Goal: Information Seeking & Learning: Learn about a topic

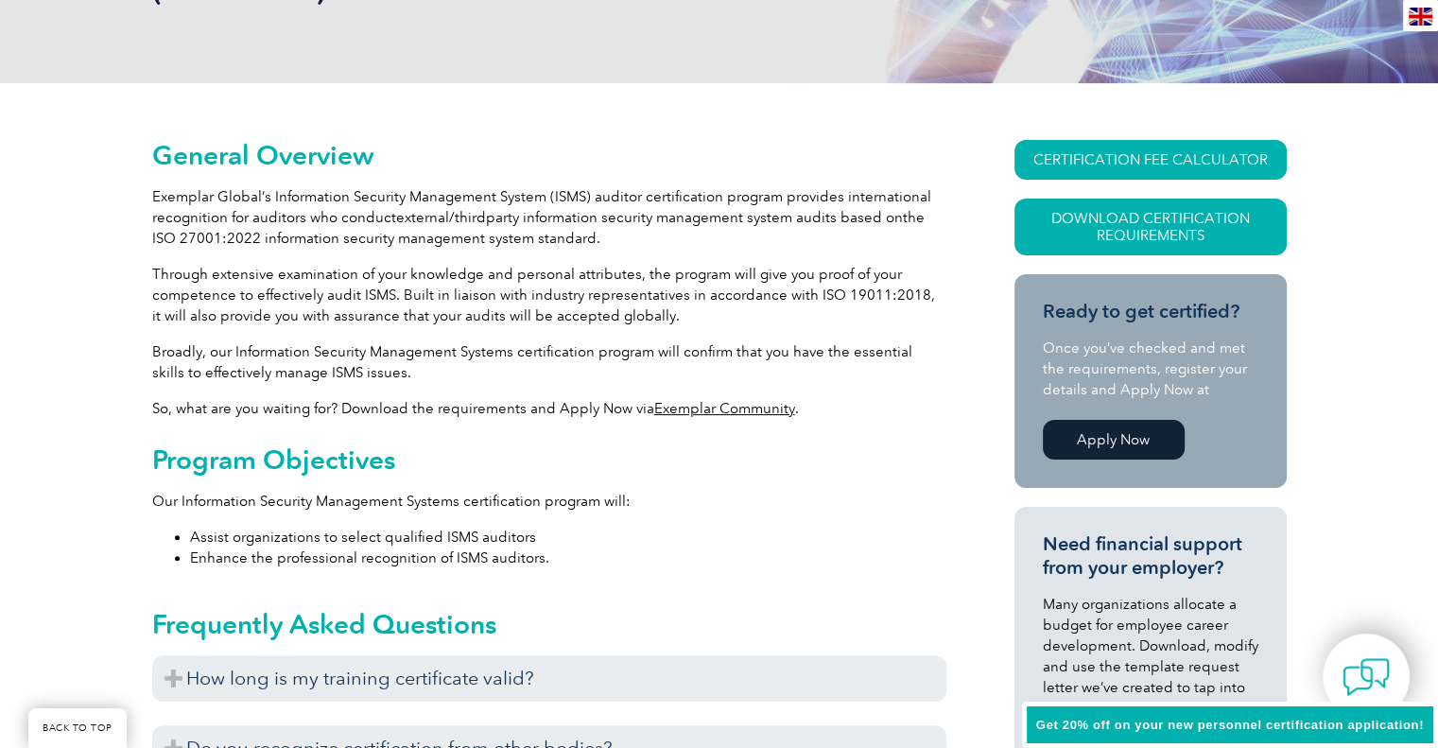
scroll to position [756, 0]
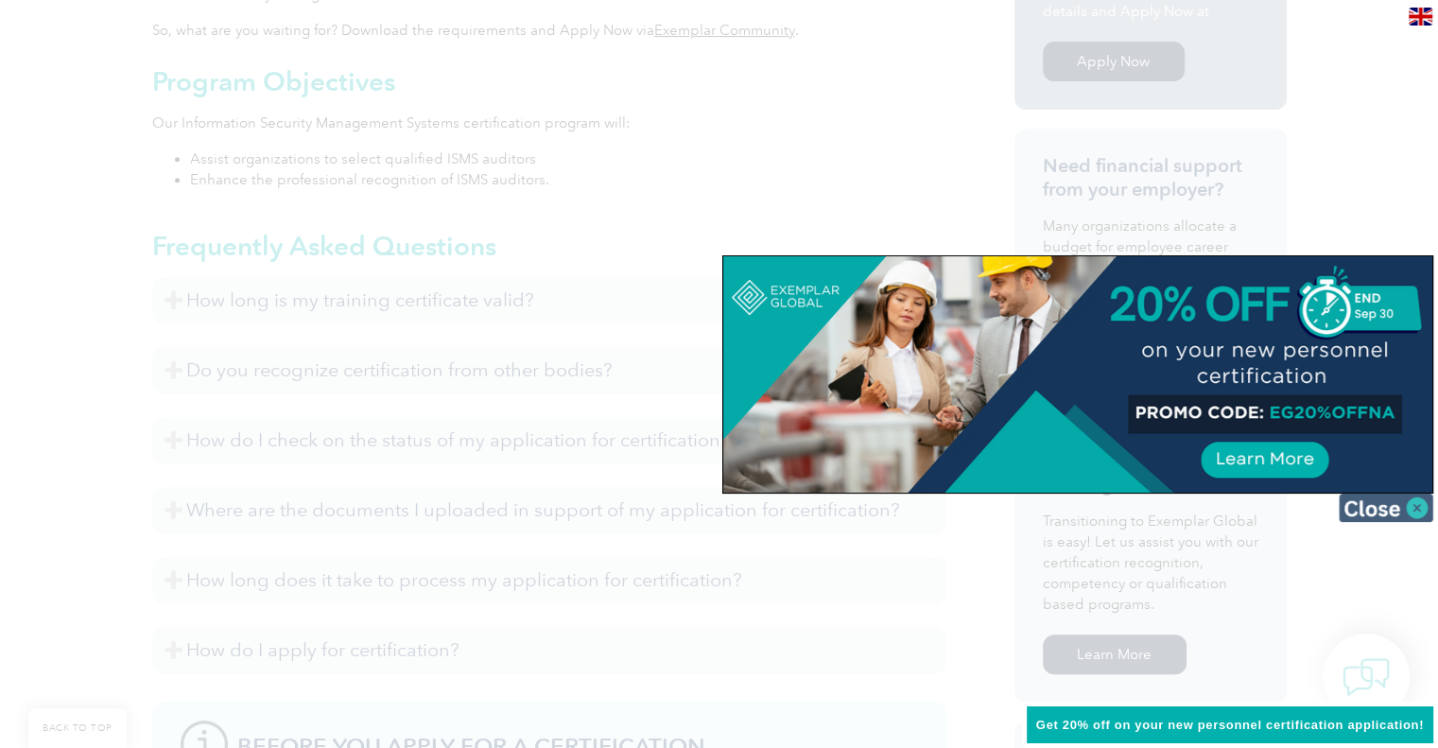
click at [1408, 505] on img at bounding box center [1385, 507] width 95 height 28
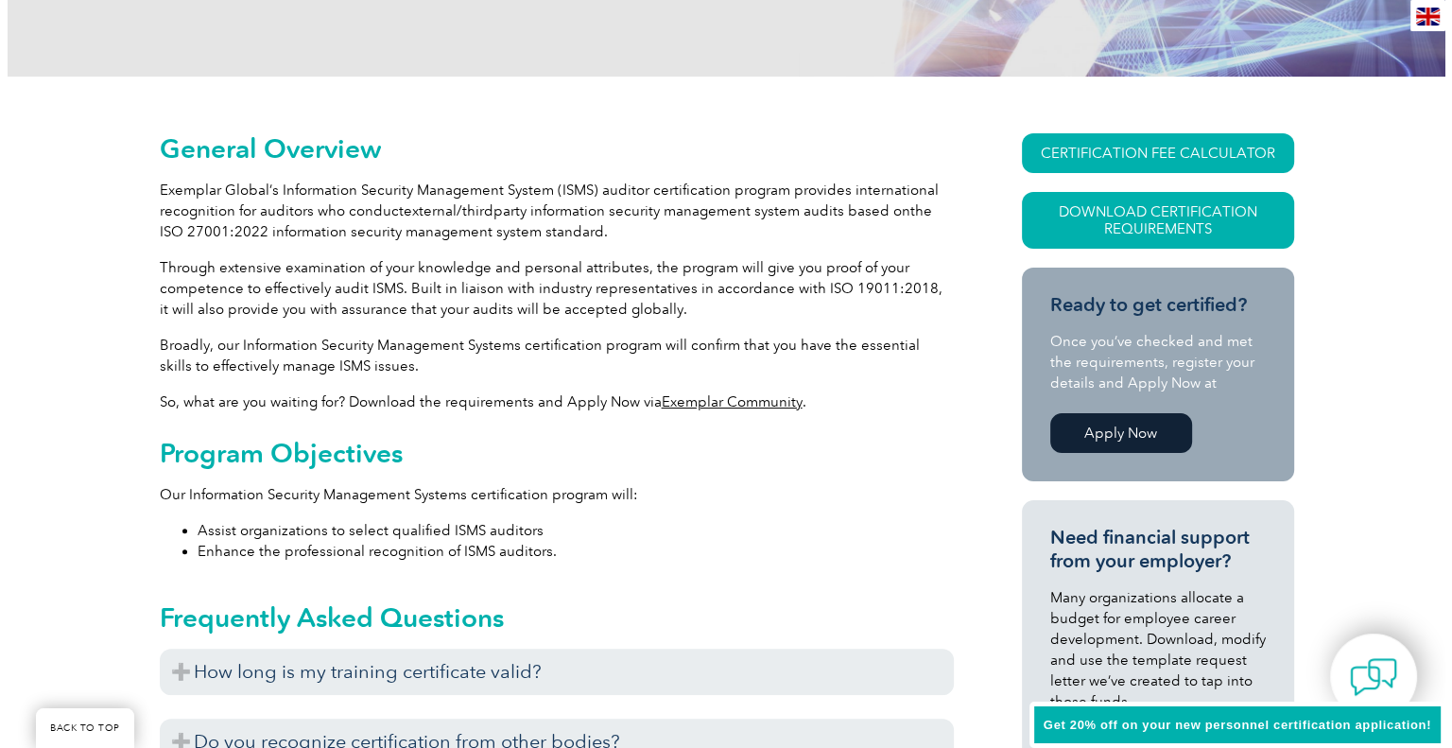
scroll to position [378, 0]
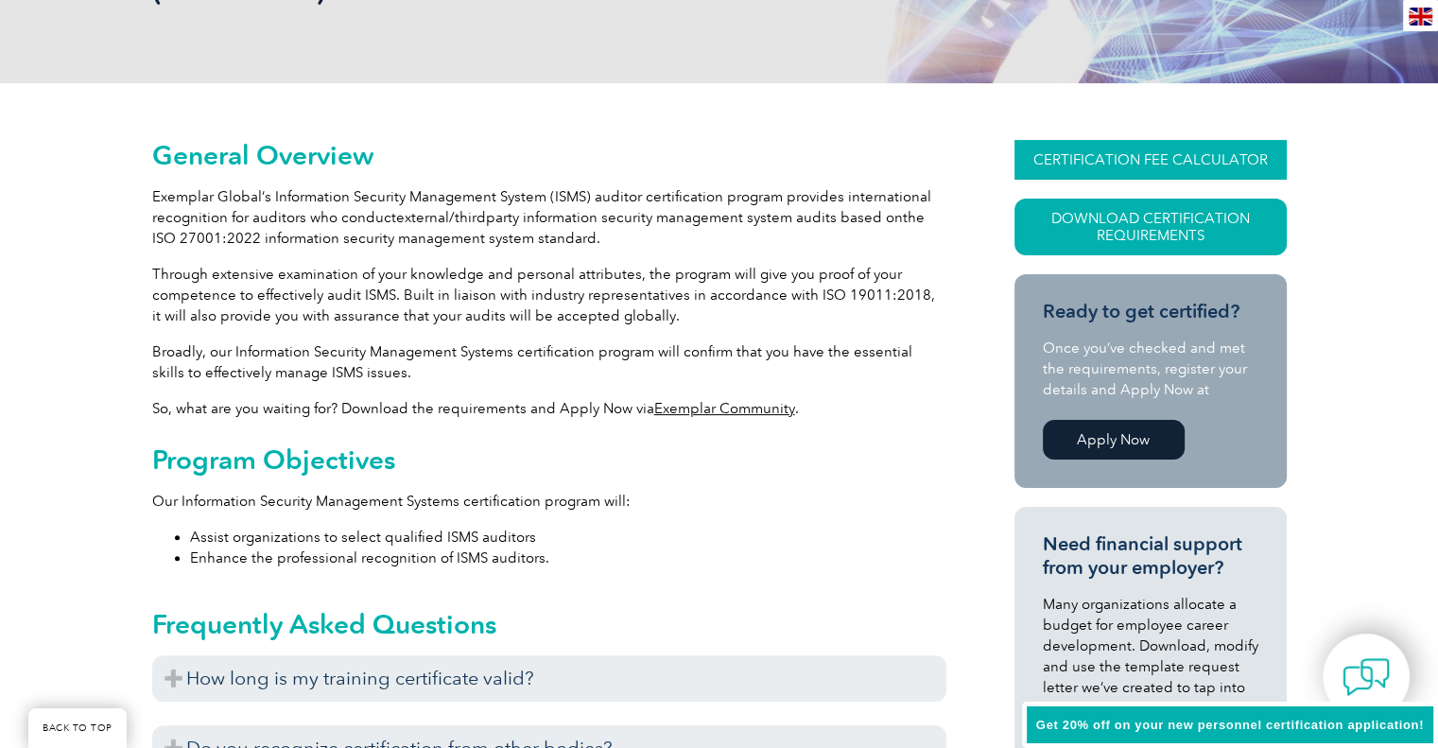
click at [1195, 160] on link "CERTIFICATION FEE CALCULATOR" at bounding box center [1150, 160] width 272 height 40
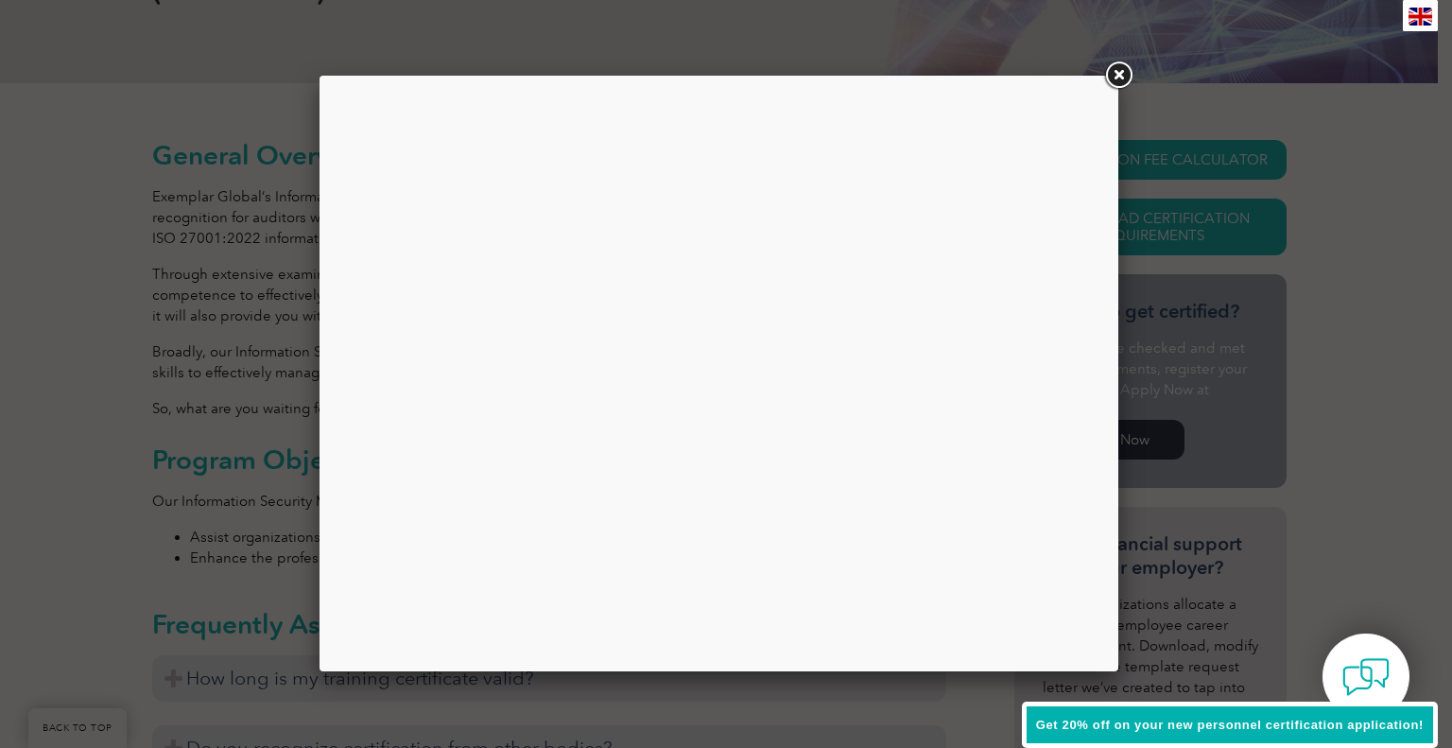
click at [1121, 73] on link at bounding box center [1118, 76] width 34 height 34
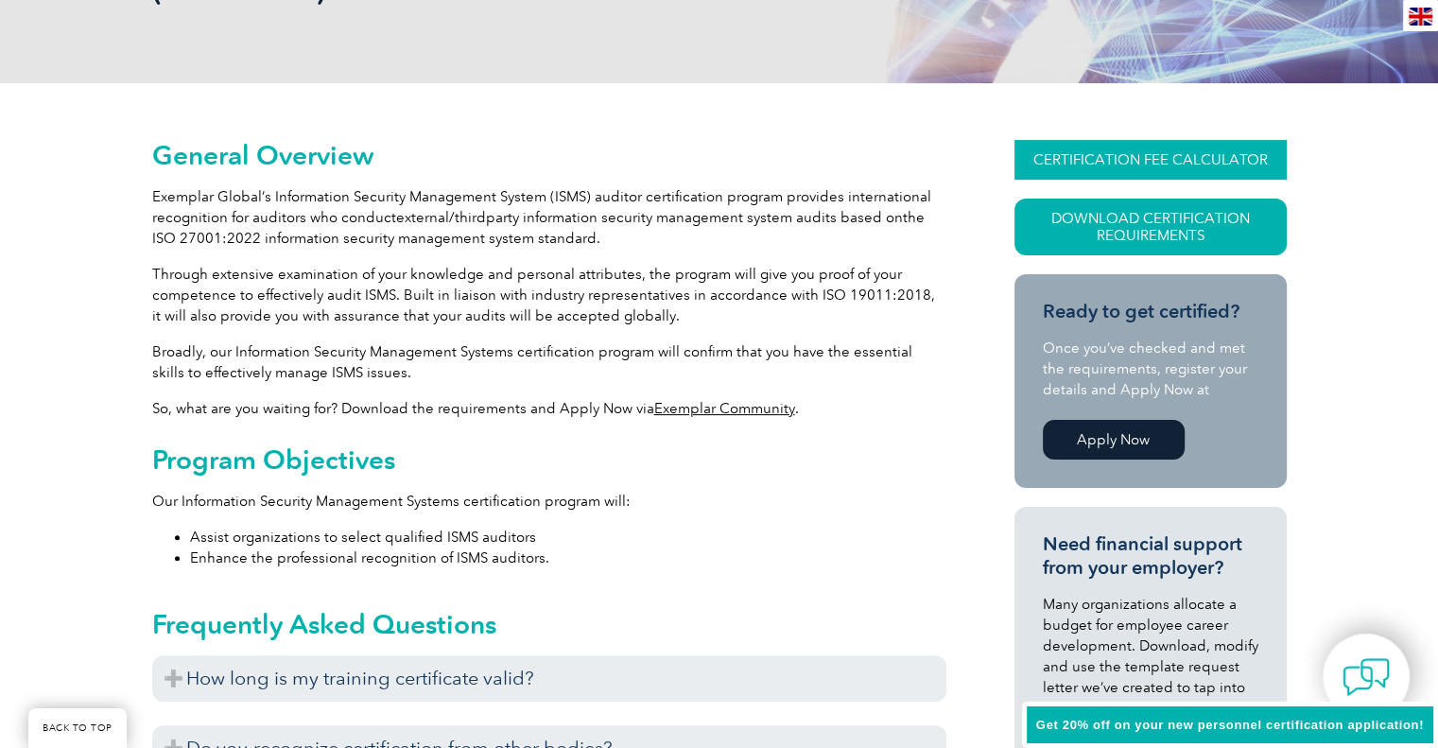
click at [1136, 162] on link "CERTIFICATION FEE CALCULATOR" at bounding box center [1150, 160] width 272 height 40
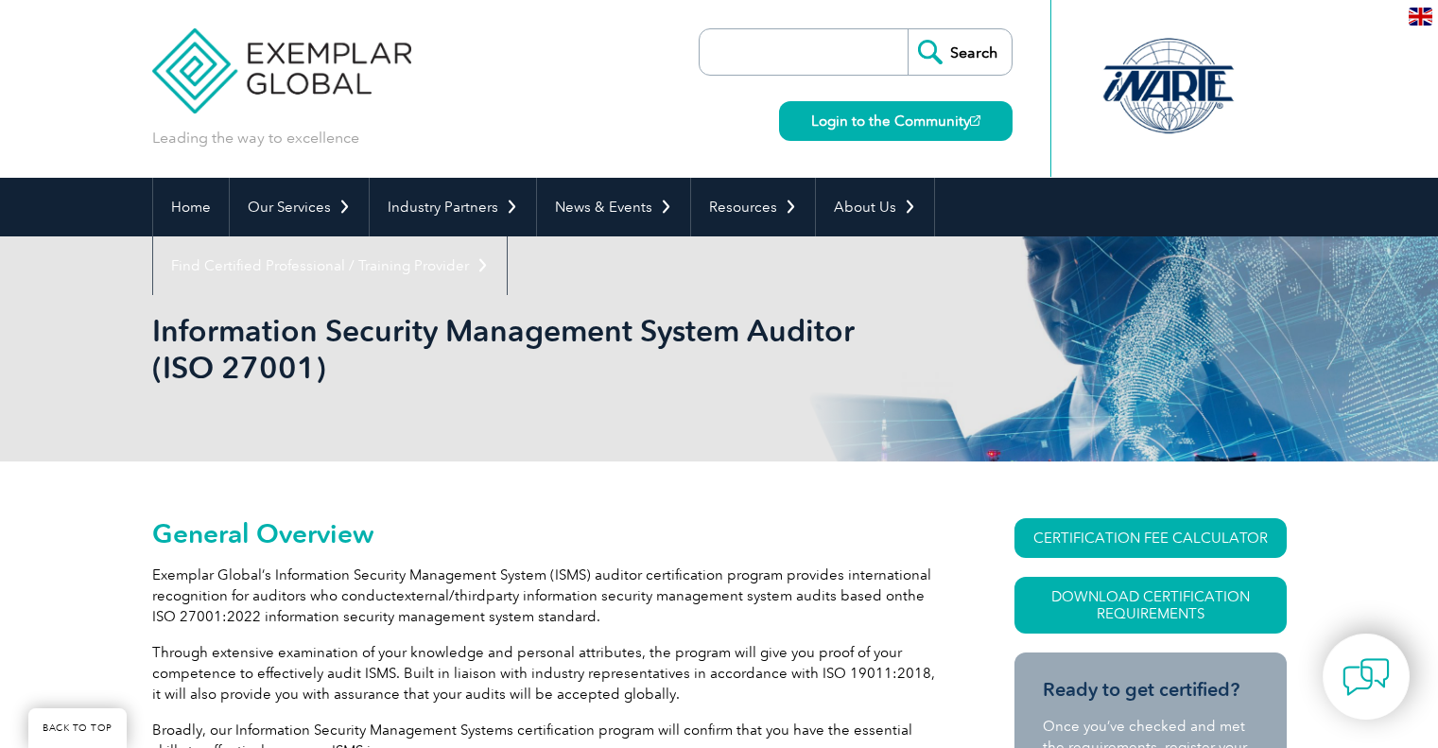
scroll to position [378, 0]
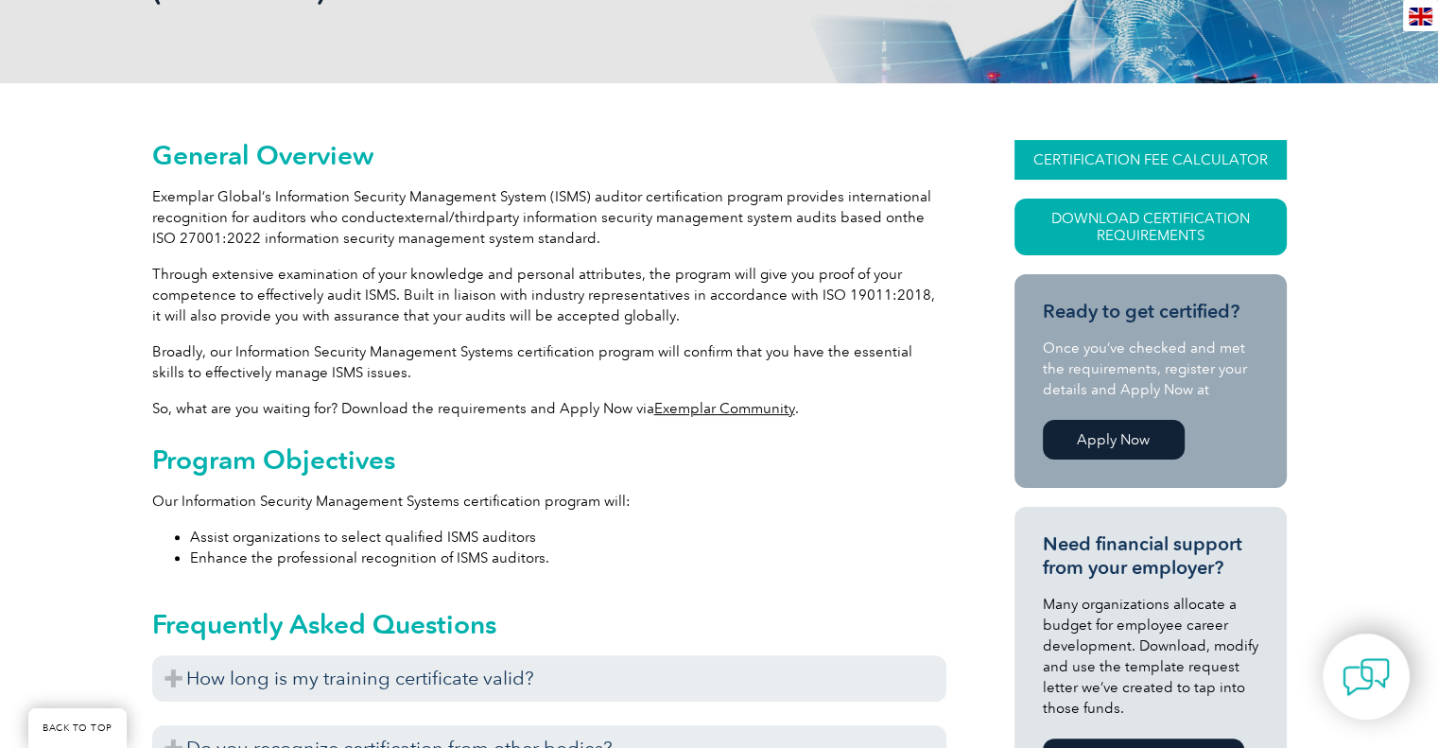
click at [1114, 148] on link "CERTIFICATION FEE CALCULATOR" at bounding box center [1150, 160] width 272 height 40
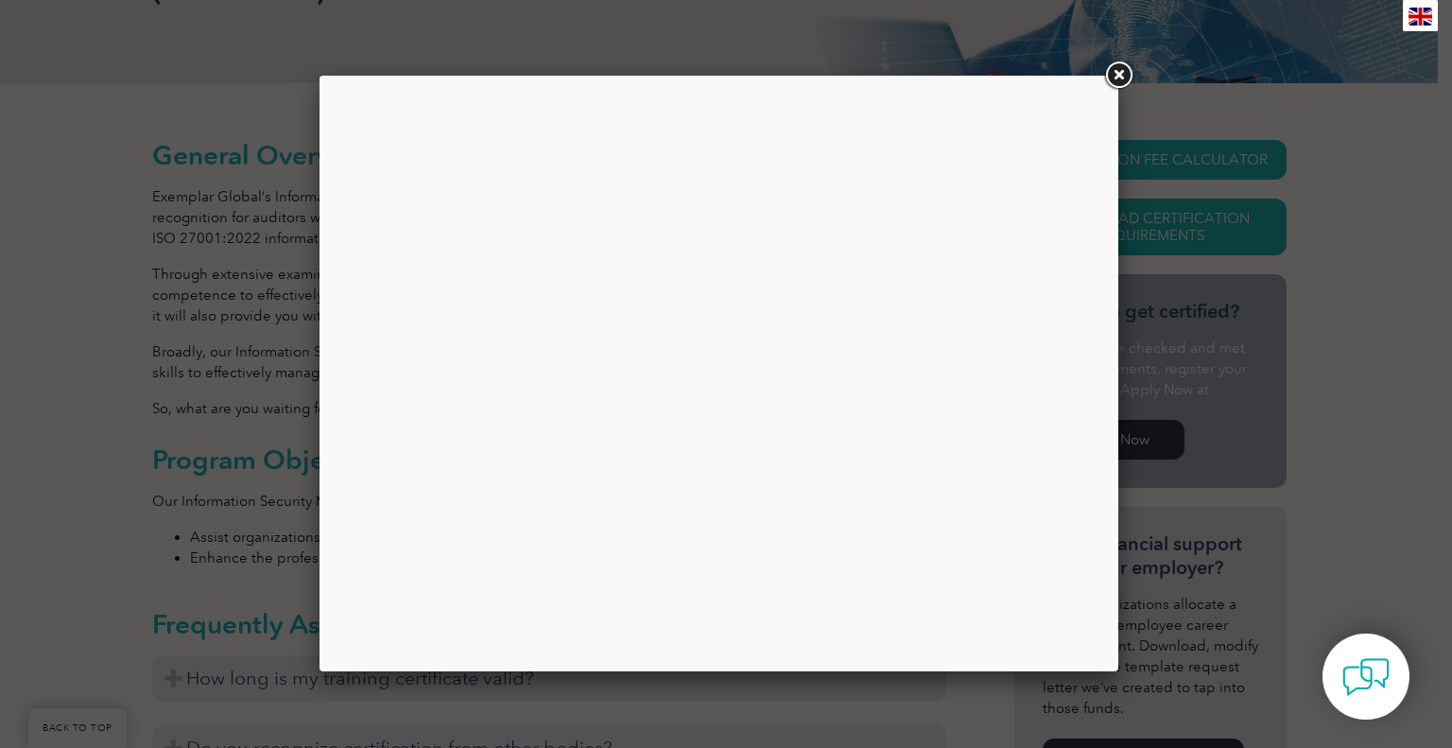
click at [1119, 78] on link at bounding box center [1118, 76] width 34 height 34
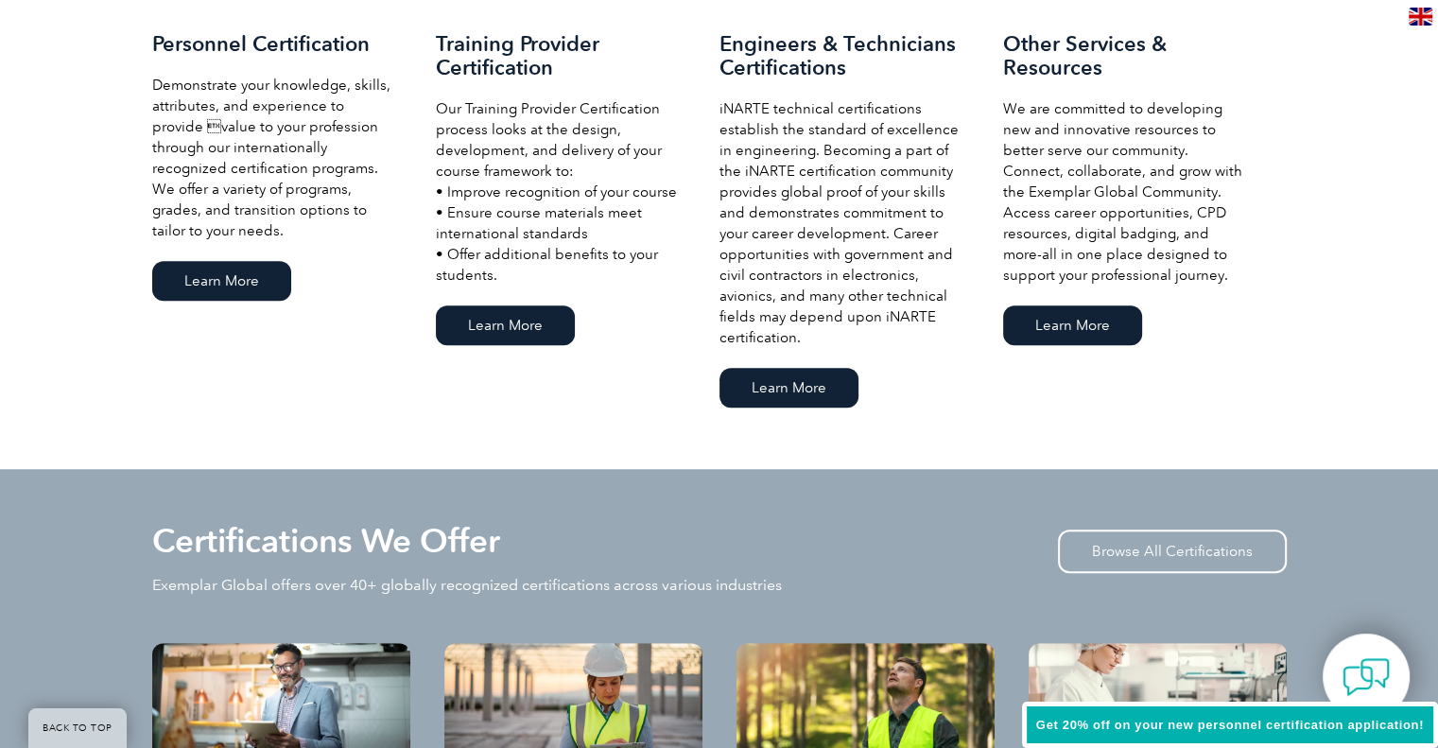
scroll to position [1418, 0]
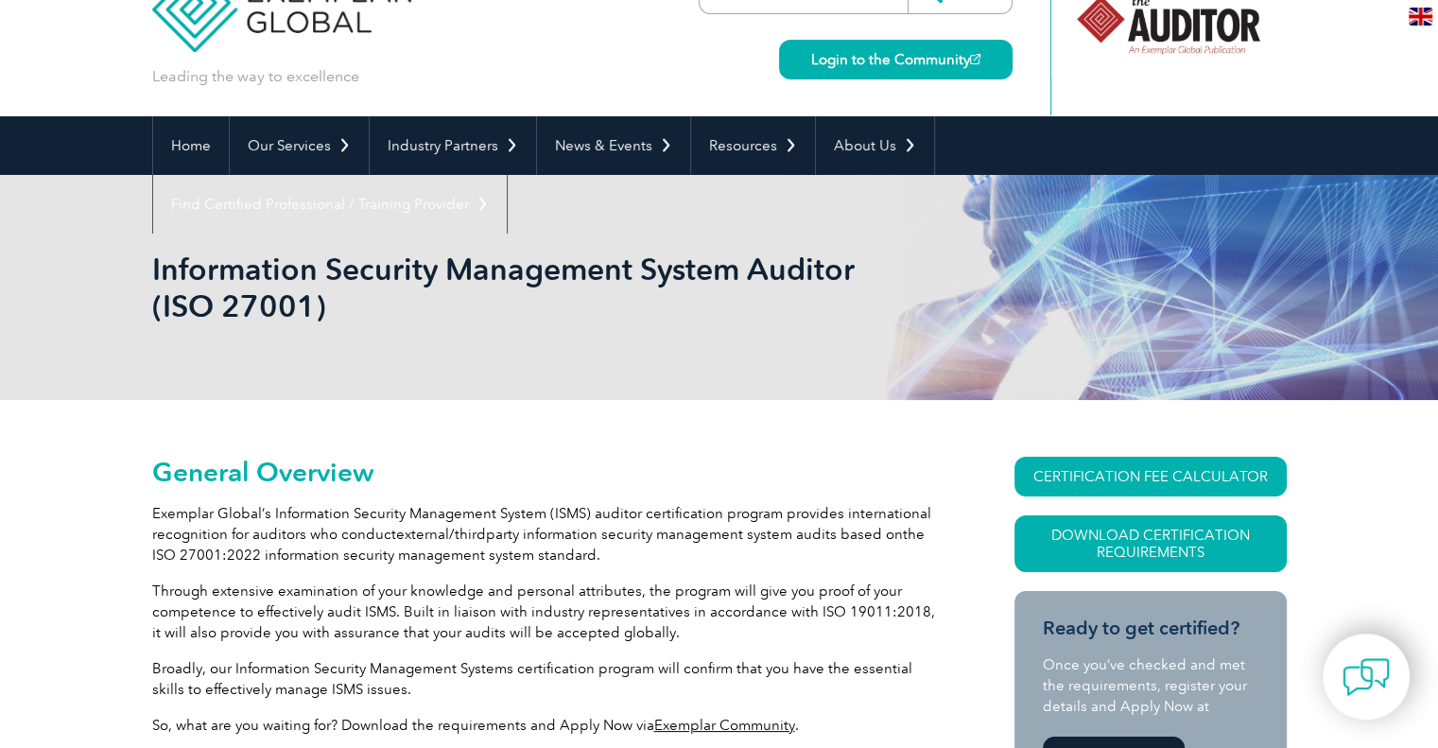
scroll to position [95, 0]
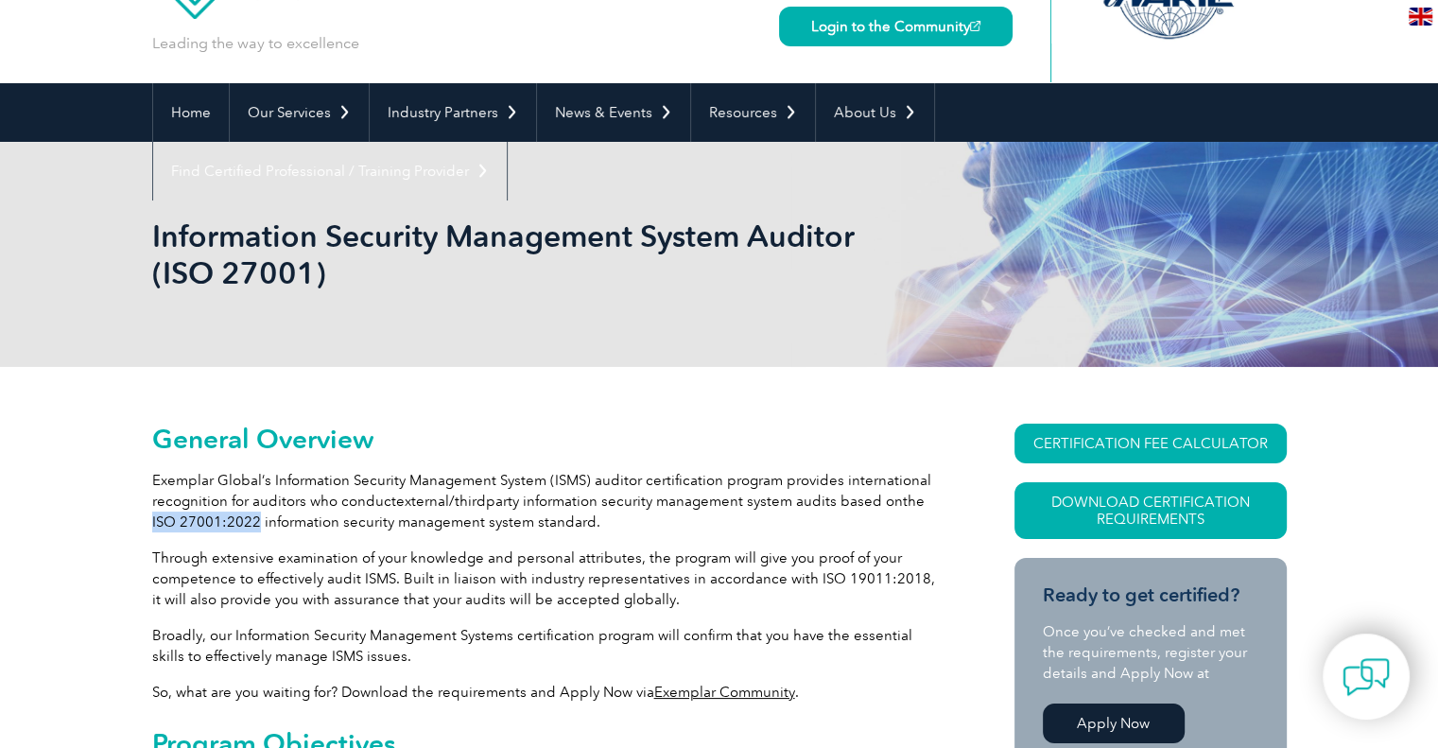
drag, startPoint x: 151, startPoint y: 517, endPoint x: 257, endPoint y: 517, distance: 105.9
click at [257, 517] on span "the ISO 27001:2022 information security management system standard." at bounding box center [538, 511] width 772 height 38
click at [624, 433] on h2 "General Overview" at bounding box center [549, 438] width 794 height 30
